Goal: Information Seeking & Learning: Find contact information

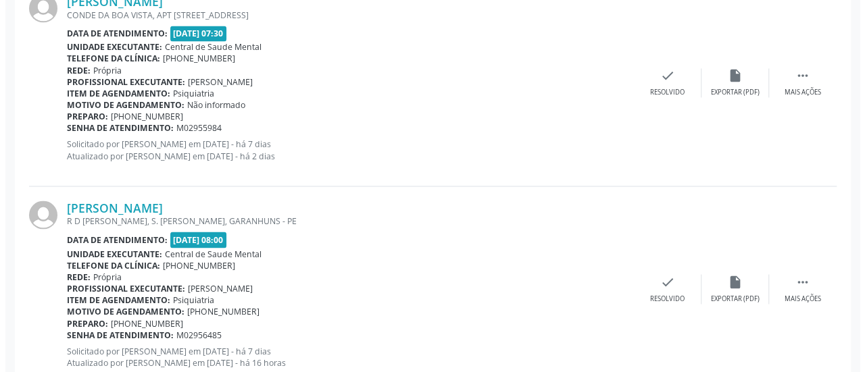
scroll to position [1169, 0]
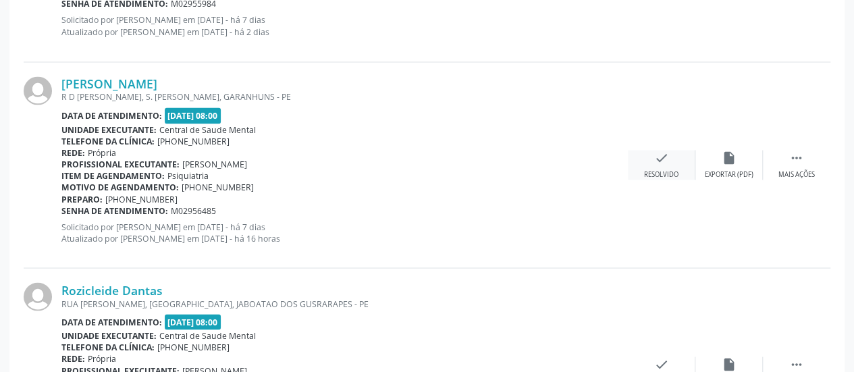
click at [663, 162] on icon "check" at bounding box center [662, 157] width 15 height 15
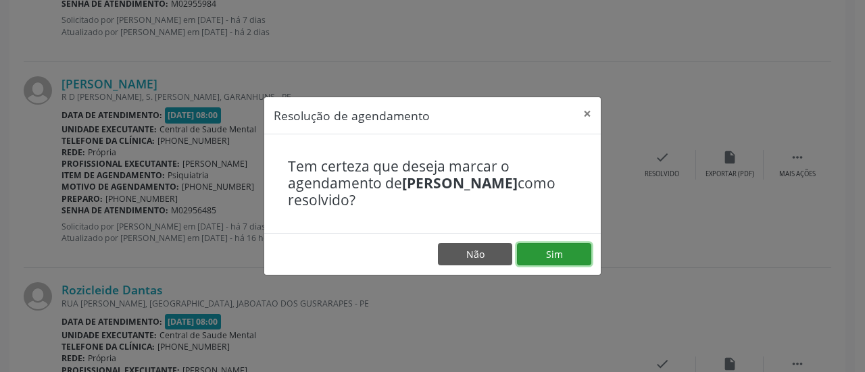
click at [555, 244] on button "Sim" at bounding box center [554, 254] width 74 height 23
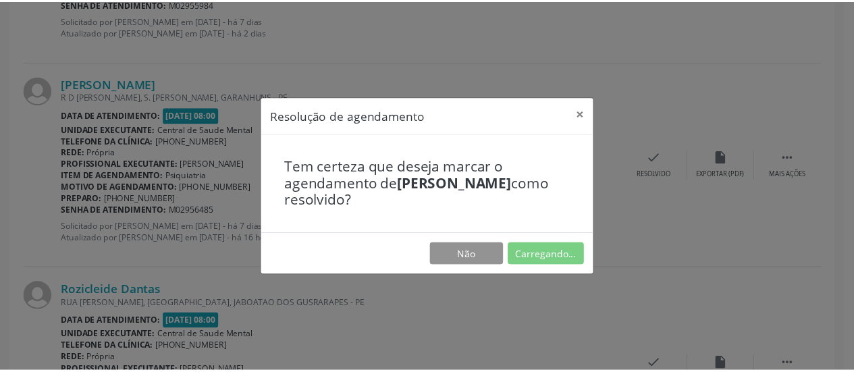
scroll to position [74, 0]
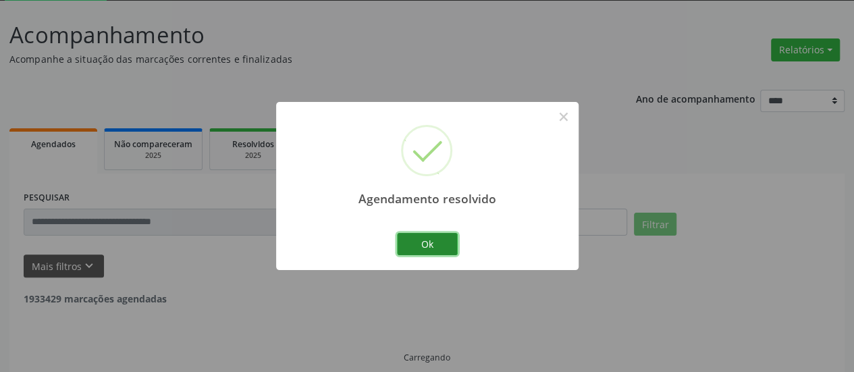
click at [442, 244] on button "Ok" at bounding box center [427, 244] width 61 height 23
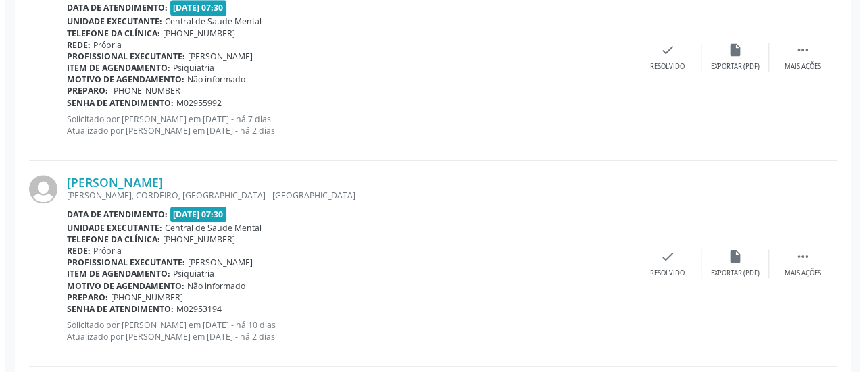
scroll to position [682, 0]
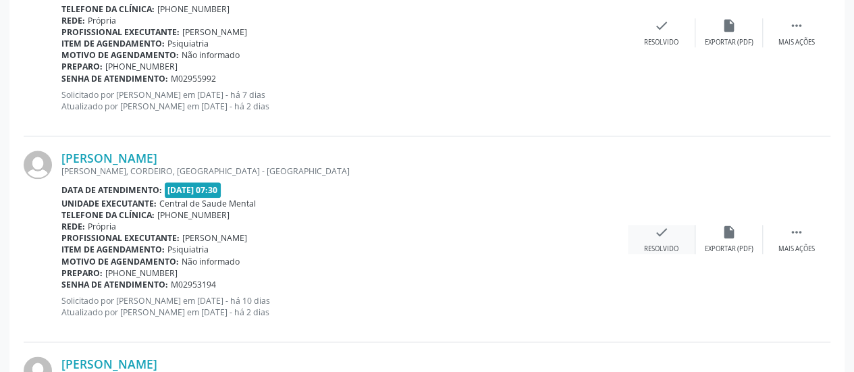
click at [669, 232] on div "check Resolvido" at bounding box center [662, 239] width 68 height 29
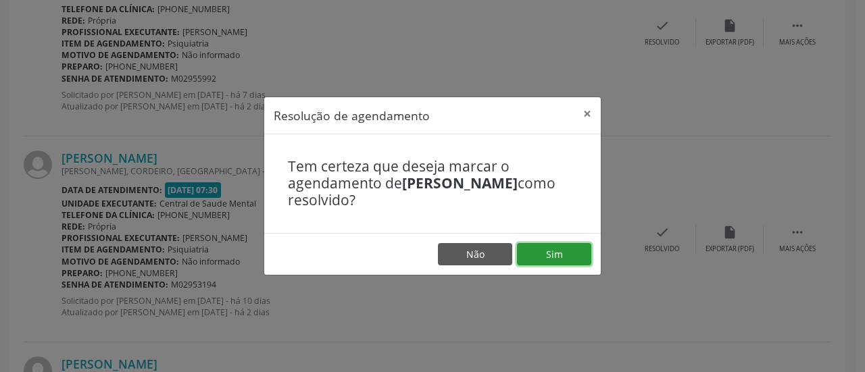
click at [560, 252] on button "Sim" at bounding box center [554, 254] width 74 height 23
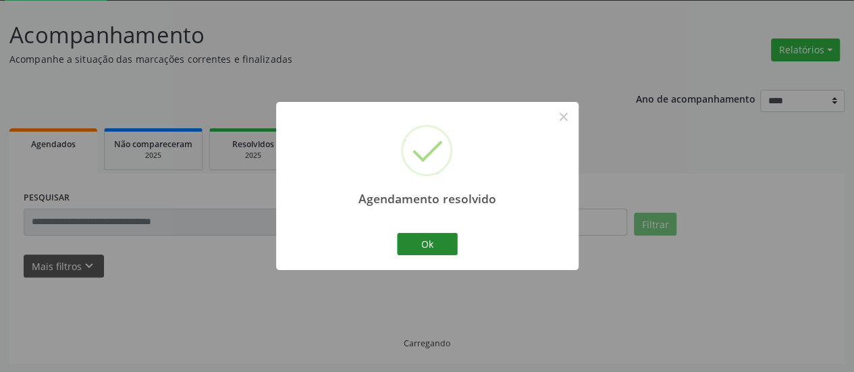
scroll to position [88, 0]
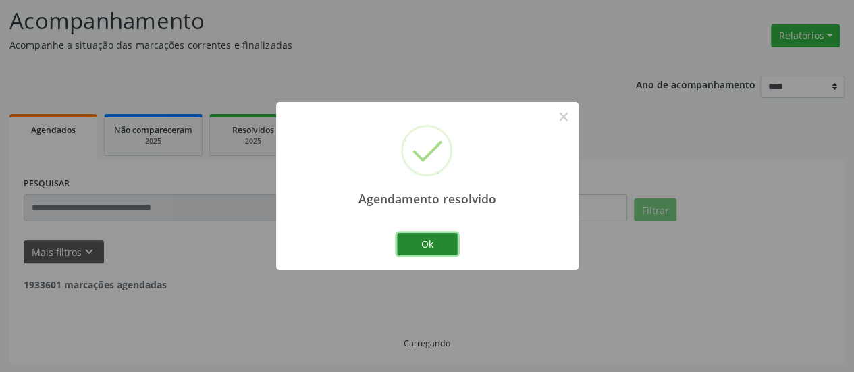
click at [424, 251] on button "Ok" at bounding box center [427, 244] width 61 height 23
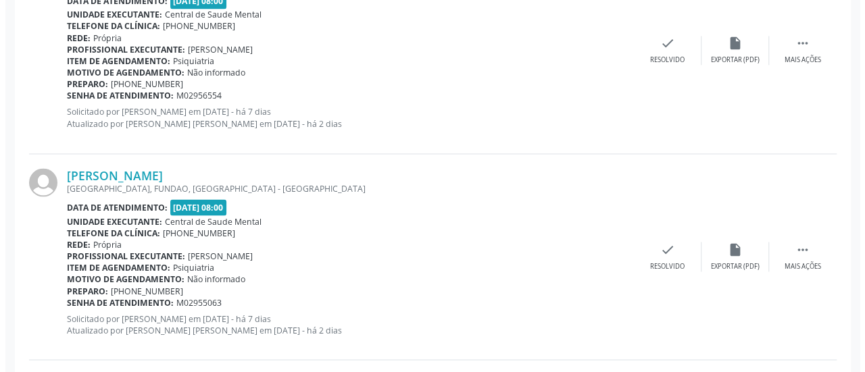
scroll to position [1101, 0]
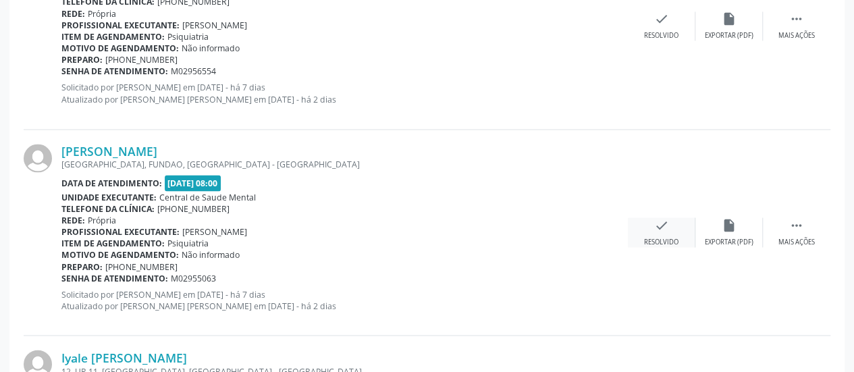
click at [660, 225] on icon "check" at bounding box center [662, 224] width 15 height 15
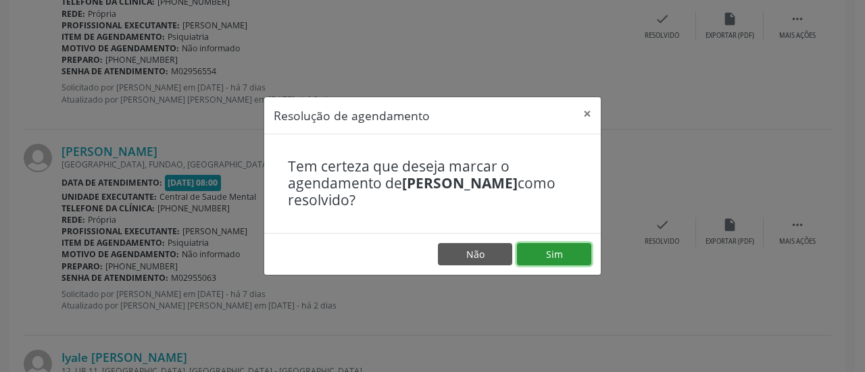
click at [577, 246] on button "Sim" at bounding box center [554, 254] width 74 height 23
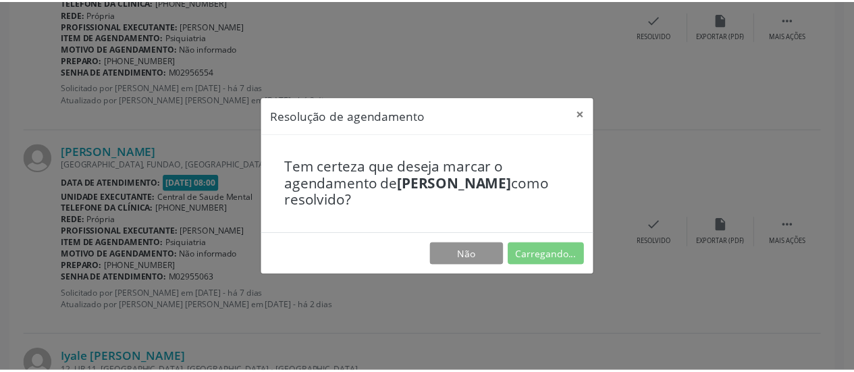
scroll to position [74, 0]
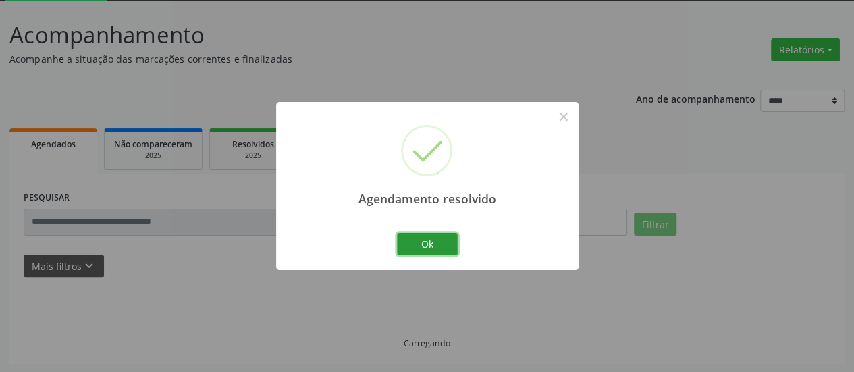
drag, startPoint x: 437, startPoint y: 249, endPoint x: 440, endPoint y: 233, distance: 15.8
click at [436, 249] on button "Ok" at bounding box center [427, 244] width 61 height 23
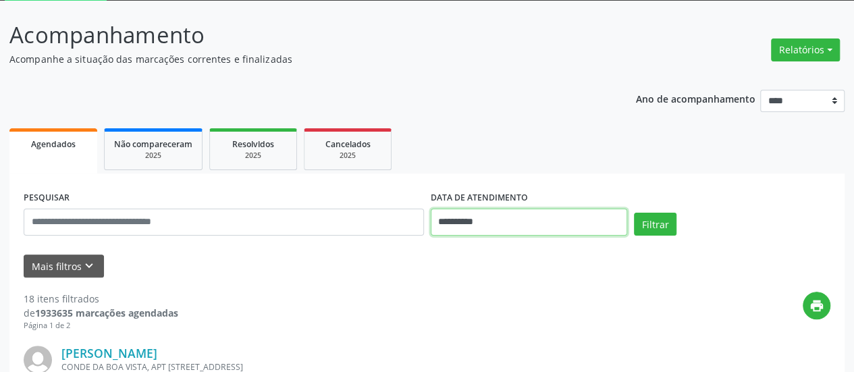
click at [473, 222] on input "**********" at bounding box center [529, 222] width 197 height 27
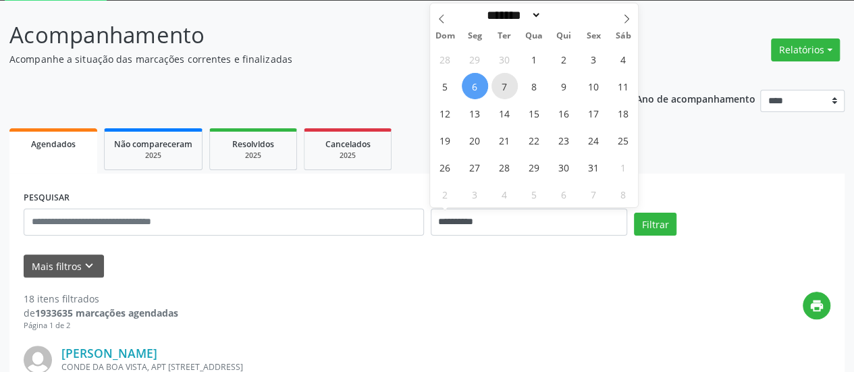
click at [511, 85] on span "7" at bounding box center [505, 86] width 26 height 26
type input "**********"
click at [511, 85] on span "7" at bounding box center [505, 86] width 26 height 26
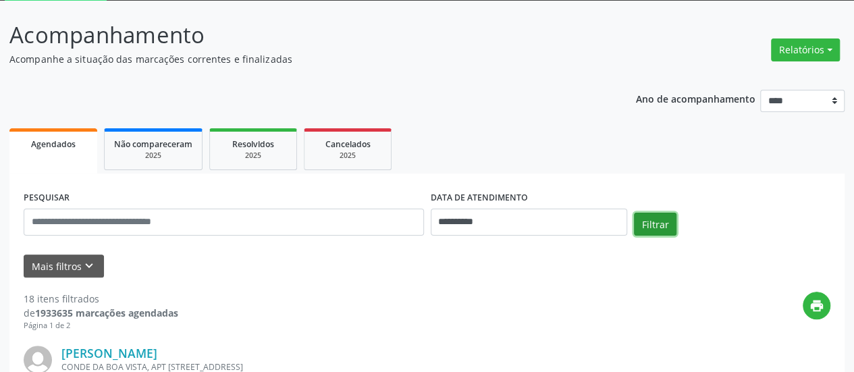
click at [654, 222] on button "Filtrar" at bounding box center [655, 224] width 43 height 23
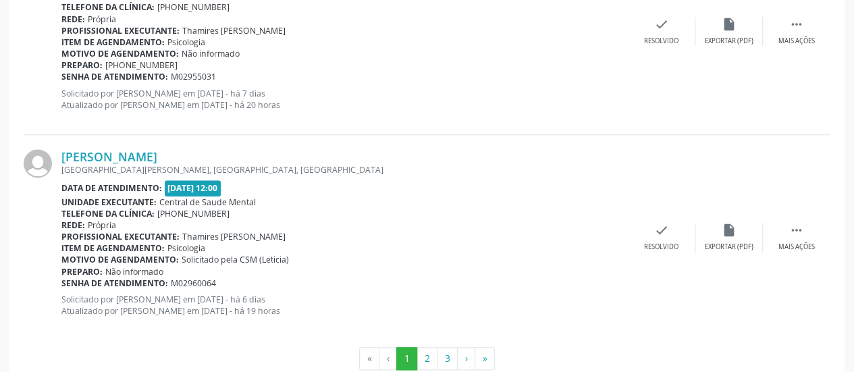
scroll to position [3183, 0]
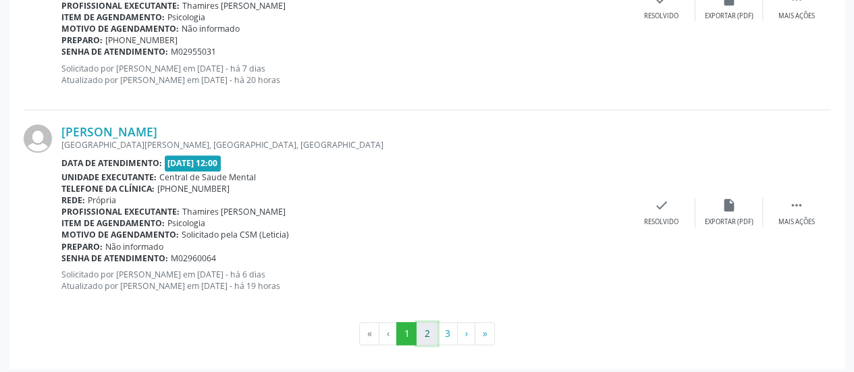
click at [432, 326] on button "2" at bounding box center [427, 333] width 21 height 23
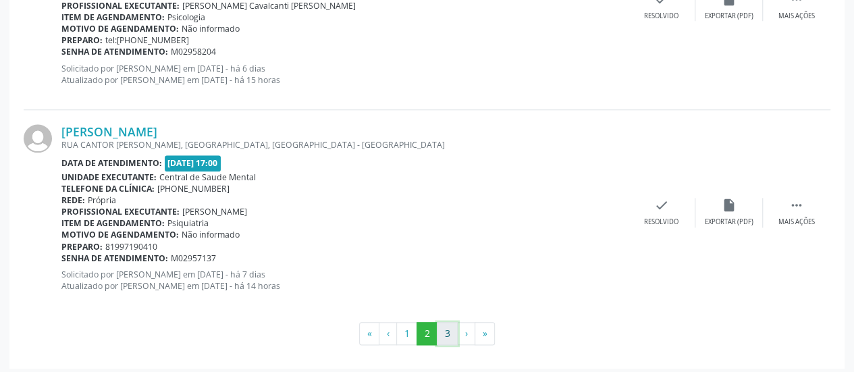
click at [445, 324] on button "3" at bounding box center [447, 333] width 21 height 23
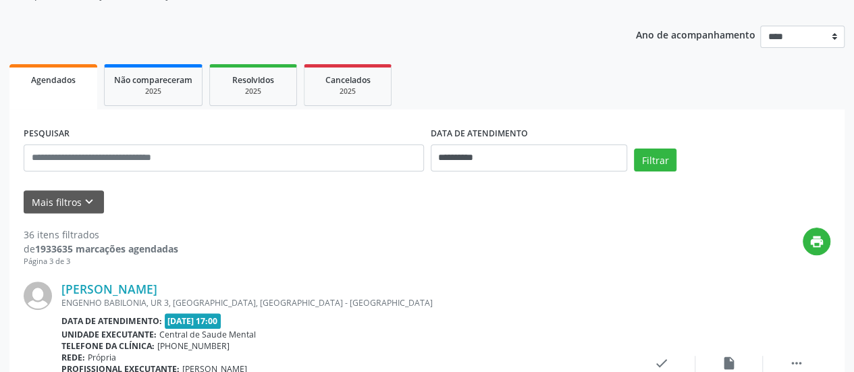
scroll to position [46, 0]
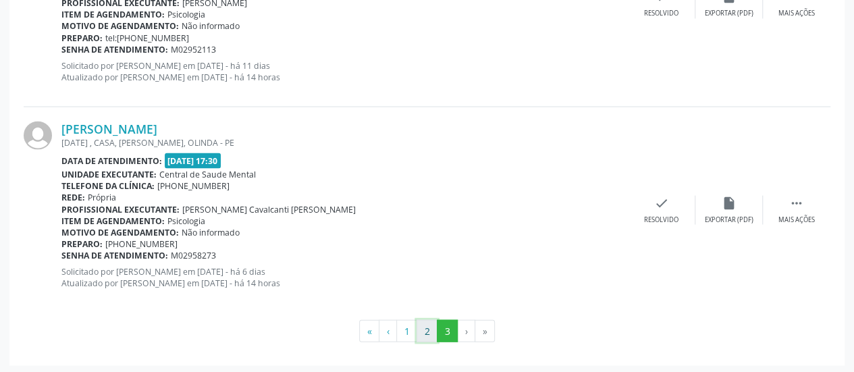
click at [423, 326] on button "2" at bounding box center [427, 331] width 21 height 23
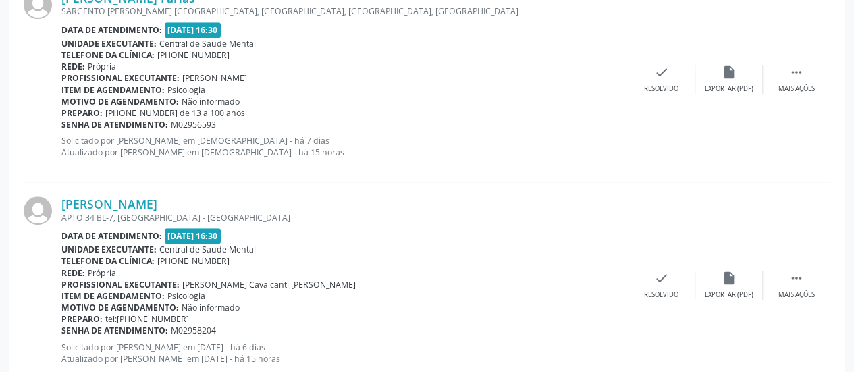
scroll to position [3183, 0]
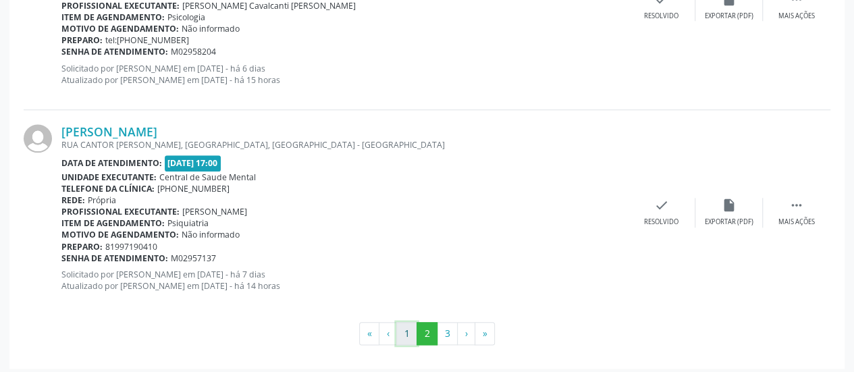
click at [409, 328] on button "1" at bounding box center [406, 333] width 21 height 23
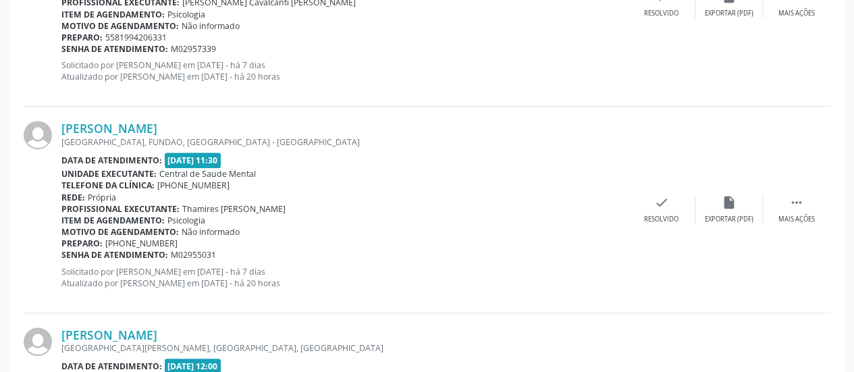
scroll to position [3048, 0]
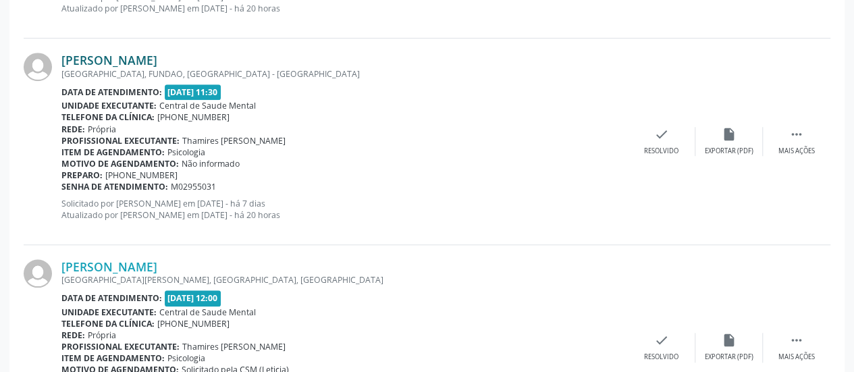
click at [157, 61] on link "[PERSON_NAME]" at bounding box center [109, 60] width 96 height 15
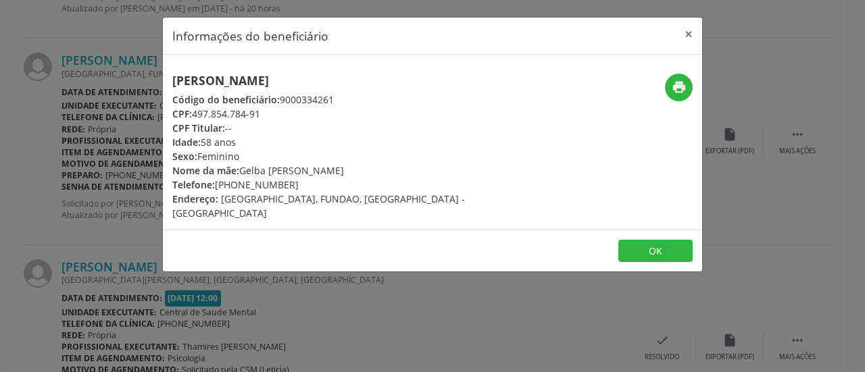
drag, startPoint x: 292, startPoint y: 183, endPoint x: 215, endPoint y: 185, distance: 77.0
click at [215, 185] on div "Telefone: [PHONE_NUMBER]" at bounding box center [342, 185] width 340 height 14
copy div "[PHONE_NUMBER]"
click at [686, 31] on button "×" at bounding box center [688, 34] width 27 height 33
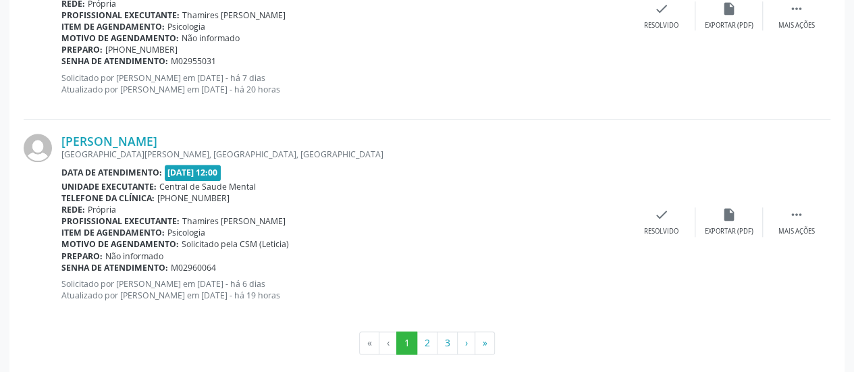
scroll to position [3183, 0]
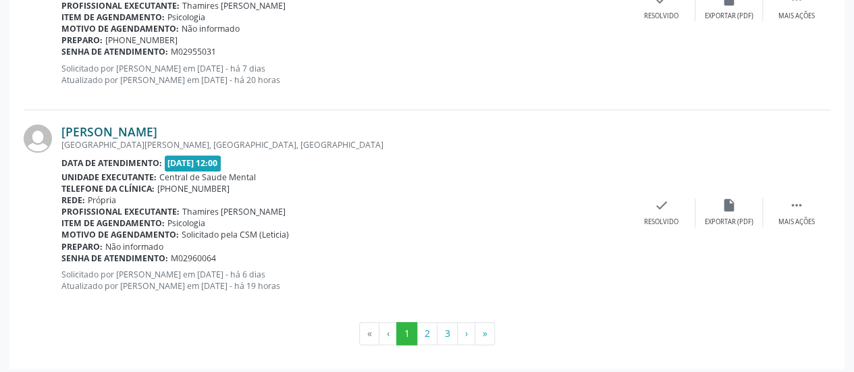
click at [157, 126] on link "[PERSON_NAME]" at bounding box center [109, 131] width 96 height 15
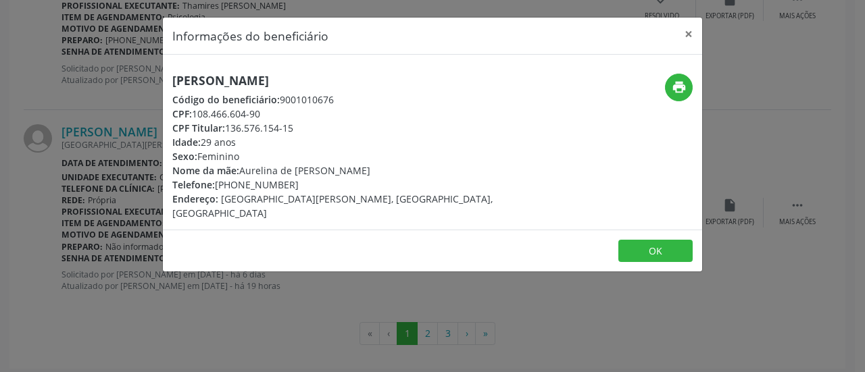
drag, startPoint x: 290, startPoint y: 186, endPoint x: 215, endPoint y: 182, distance: 74.4
click at [215, 182] on div "Telefone: [PHONE_NUMBER]" at bounding box center [342, 185] width 340 height 14
copy div "[PHONE_NUMBER]"
click at [686, 34] on button "×" at bounding box center [688, 34] width 27 height 33
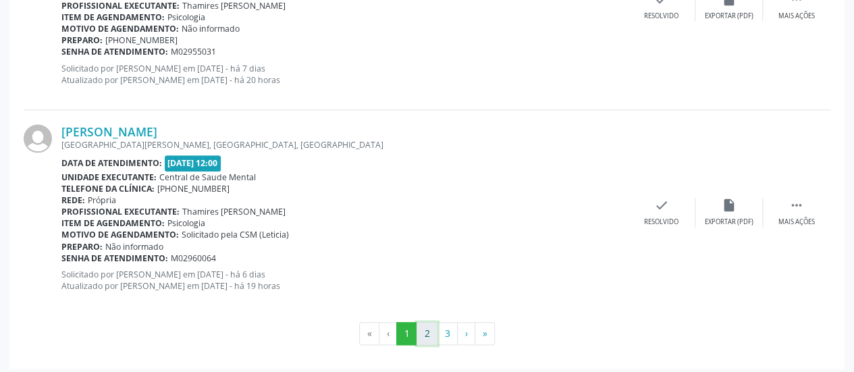
click at [424, 330] on button "2" at bounding box center [427, 333] width 21 height 23
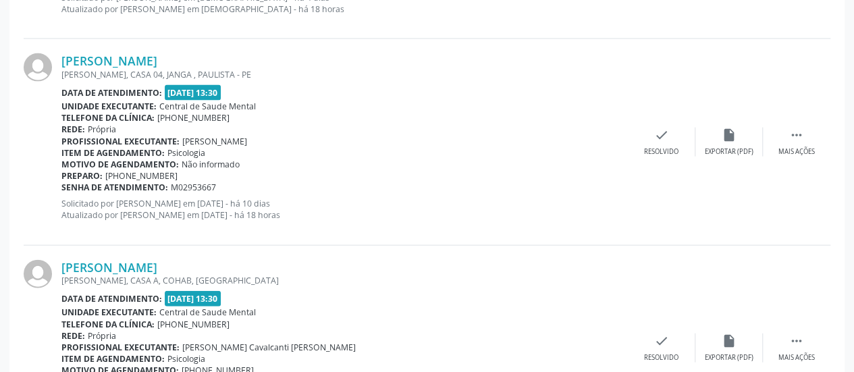
scroll to position [1418, 0]
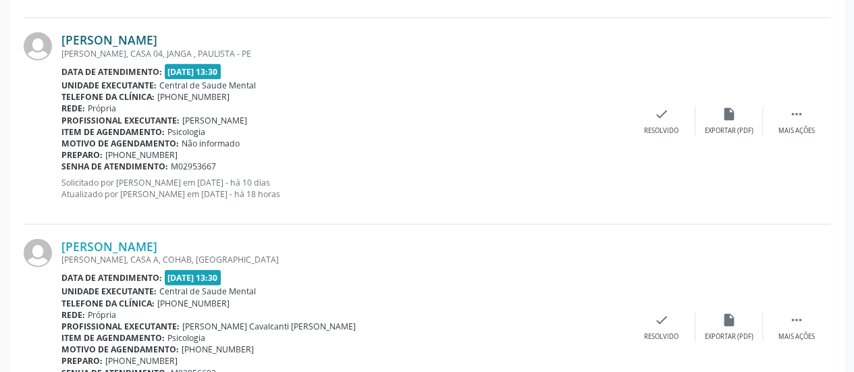
click at [157, 41] on link "[PERSON_NAME]" at bounding box center [109, 39] width 96 height 15
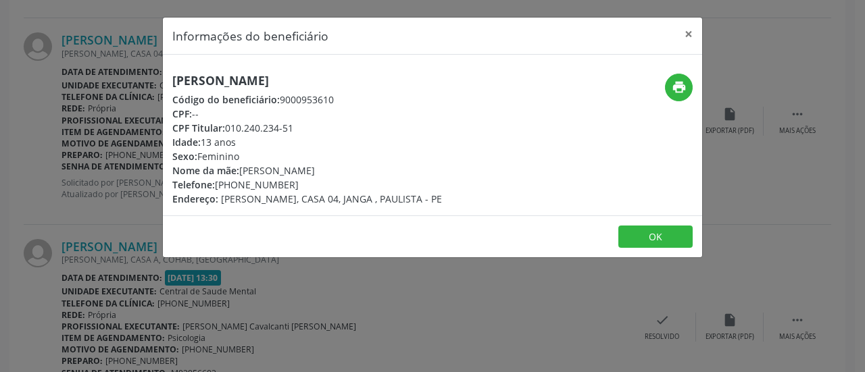
drag, startPoint x: 293, startPoint y: 184, endPoint x: 215, endPoint y: 183, distance: 77.7
click at [215, 183] on div "Telefone: [PHONE_NUMBER]" at bounding box center [307, 185] width 270 height 14
copy div "[PHONE_NUMBER]"
click at [689, 31] on button "×" at bounding box center [688, 34] width 27 height 33
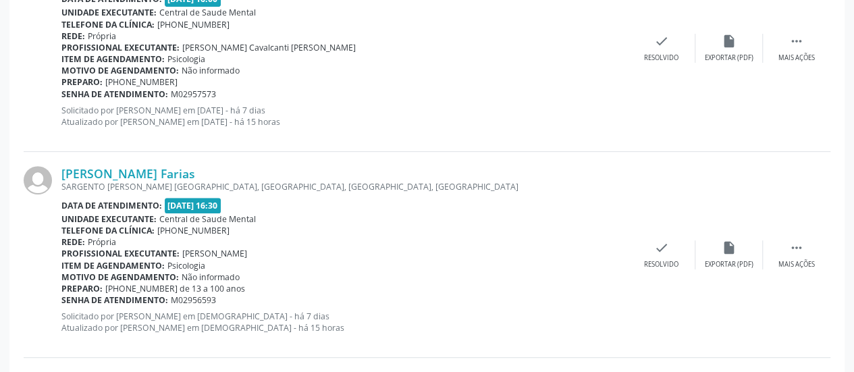
scroll to position [2769, 0]
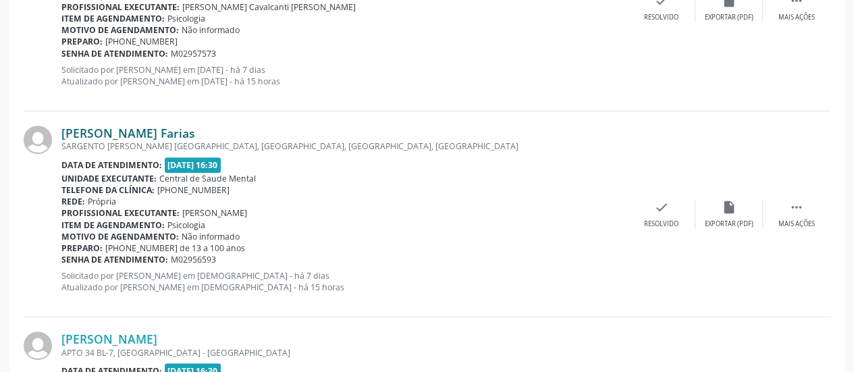
click at [153, 128] on link "[PERSON_NAME] Farias" at bounding box center [128, 133] width 134 height 15
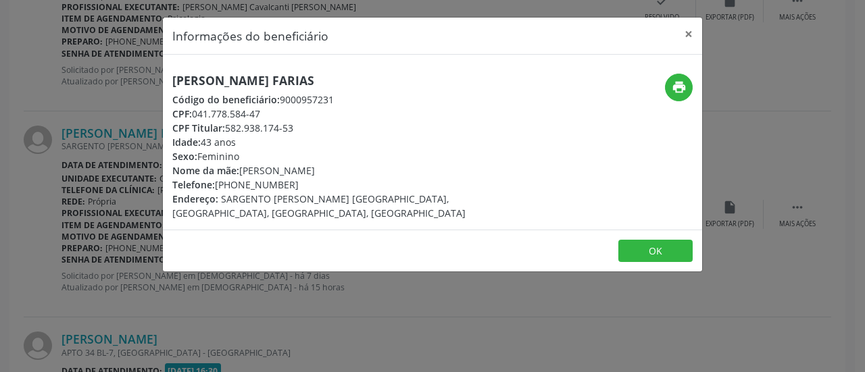
drag, startPoint x: 290, startPoint y: 184, endPoint x: 217, endPoint y: 188, distance: 73.1
click at [217, 188] on div "Telefone: [PHONE_NUMBER]" at bounding box center [342, 185] width 340 height 14
copy div "[PHONE_NUMBER]"
click at [690, 28] on button "×" at bounding box center [688, 34] width 27 height 33
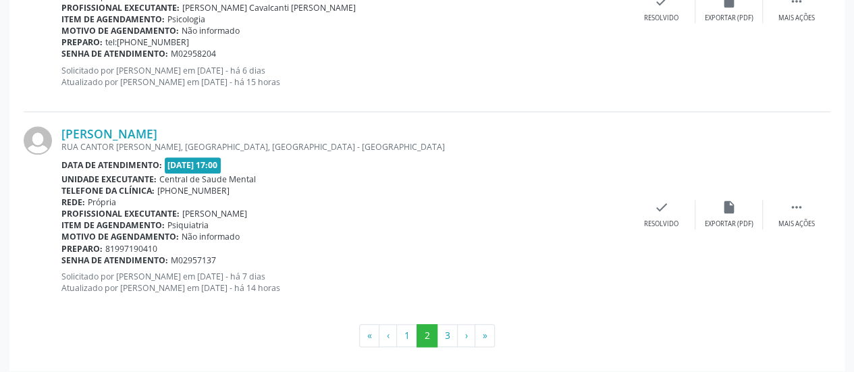
scroll to position [3183, 0]
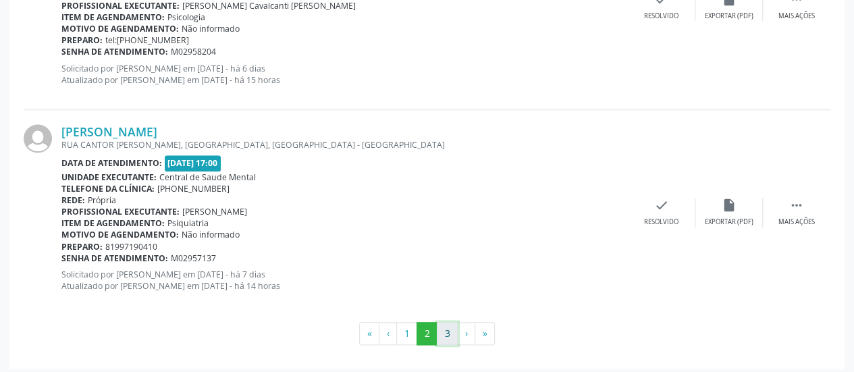
click at [454, 324] on button "3" at bounding box center [447, 333] width 21 height 23
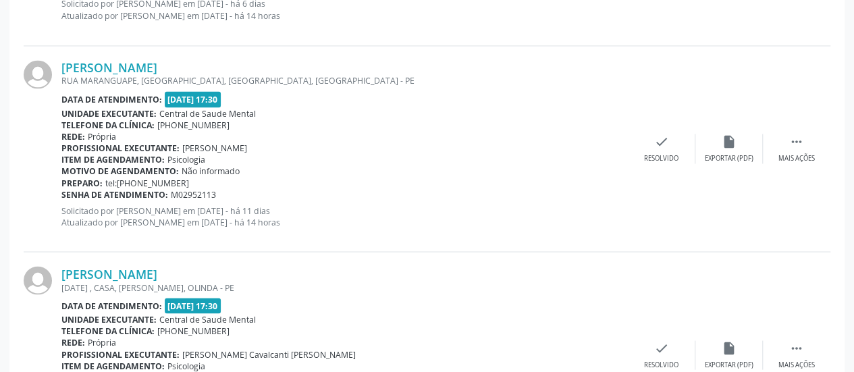
scroll to position [1216, 0]
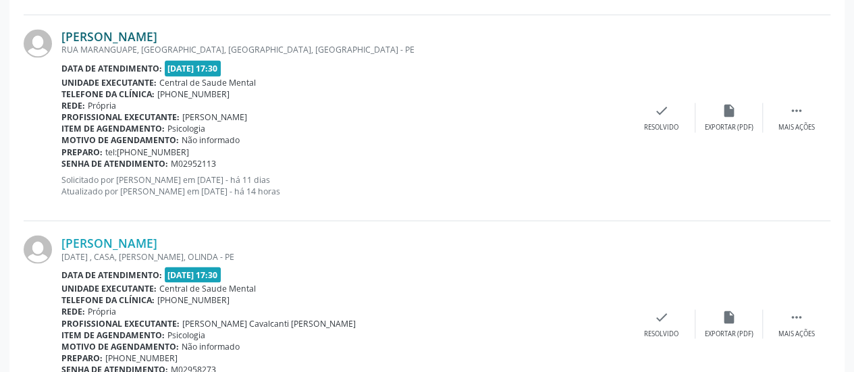
click at [157, 40] on link "[PERSON_NAME]" at bounding box center [109, 36] width 96 height 15
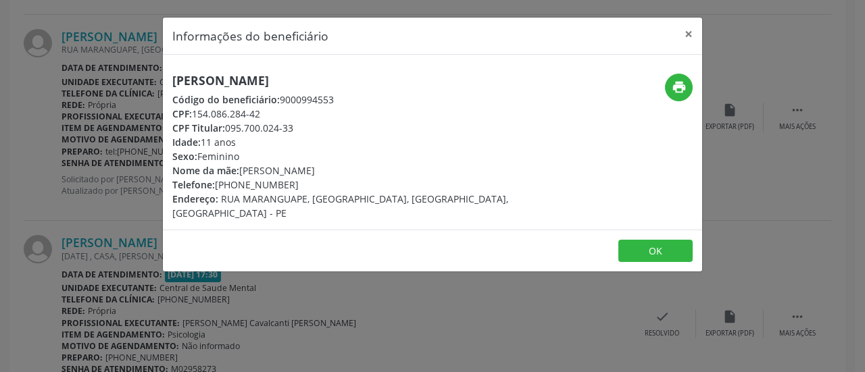
drag, startPoint x: 291, startPoint y: 180, endPoint x: 216, endPoint y: 182, distance: 75.0
click at [216, 182] on div "Telefone: [PHONE_NUMBER]" at bounding box center [342, 185] width 340 height 14
copy div "[PHONE_NUMBER]"
click at [691, 30] on button "×" at bounding box center [688, 34] width 27 height 33
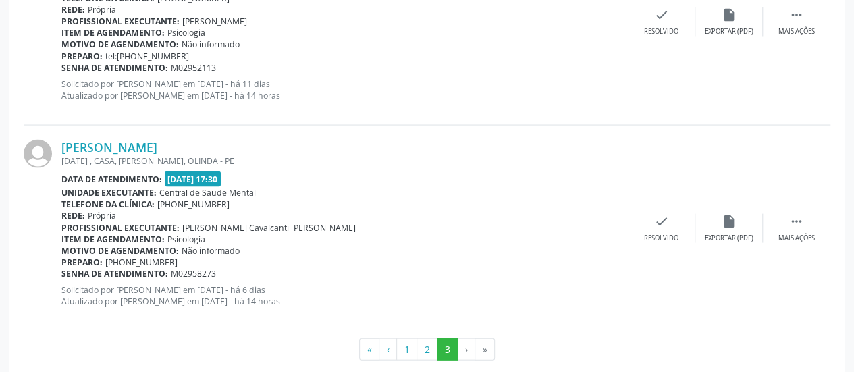
scroll to position [1329, 0]
